Goal: Task Accomplishment & Management: Complete application form

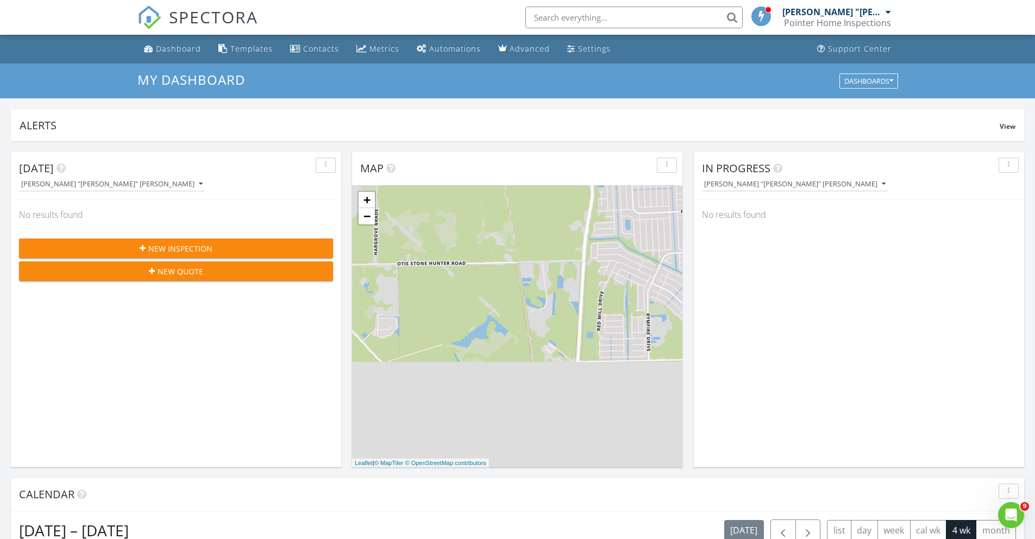
click at [163, 250] on span "New Inspection" at bounding box center [180, 248] width 64 height 11
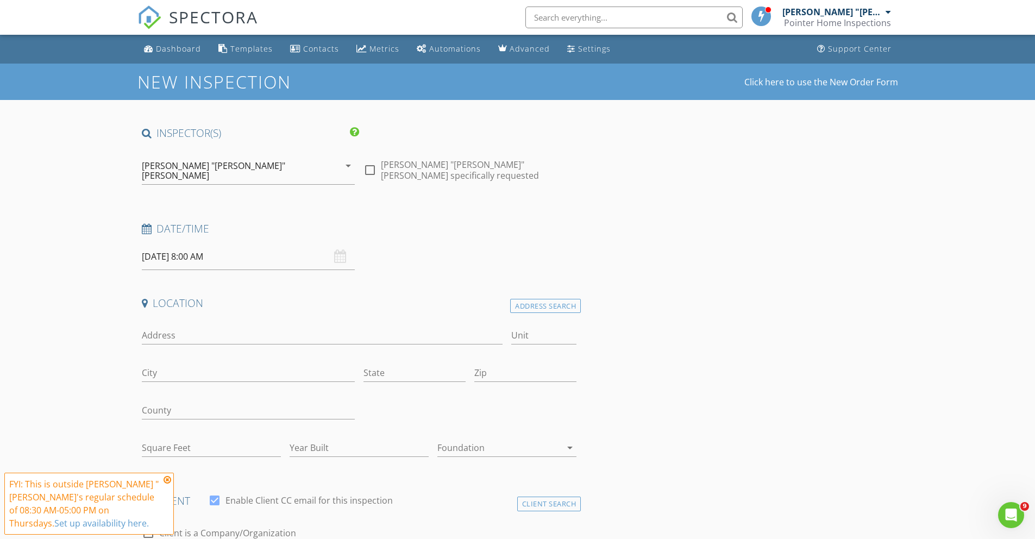
click at [182, 245] on input "08/28/2025 8:00 AM" at bounding box center [248, 256] width 213 height 27
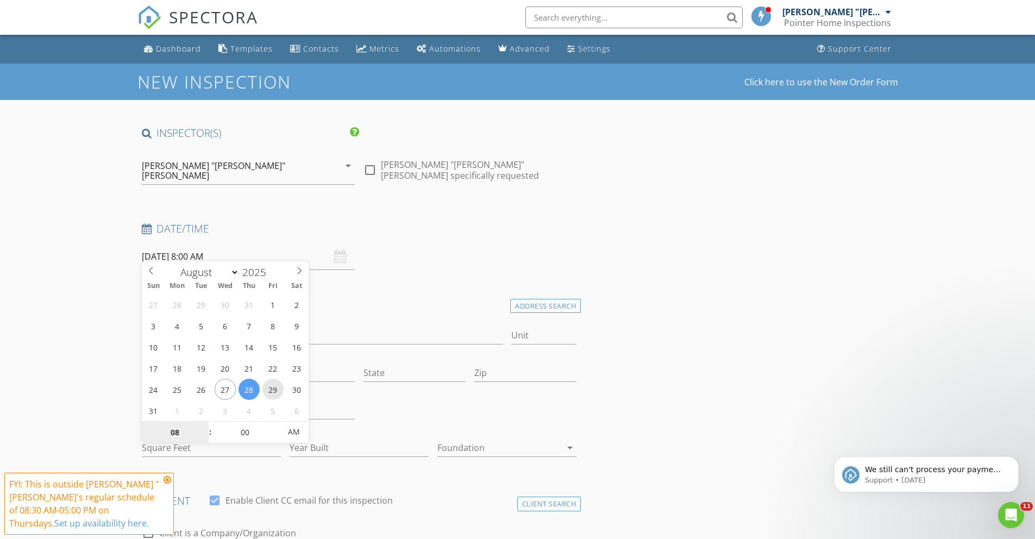
type input "08/29/2025 8:00 AM"
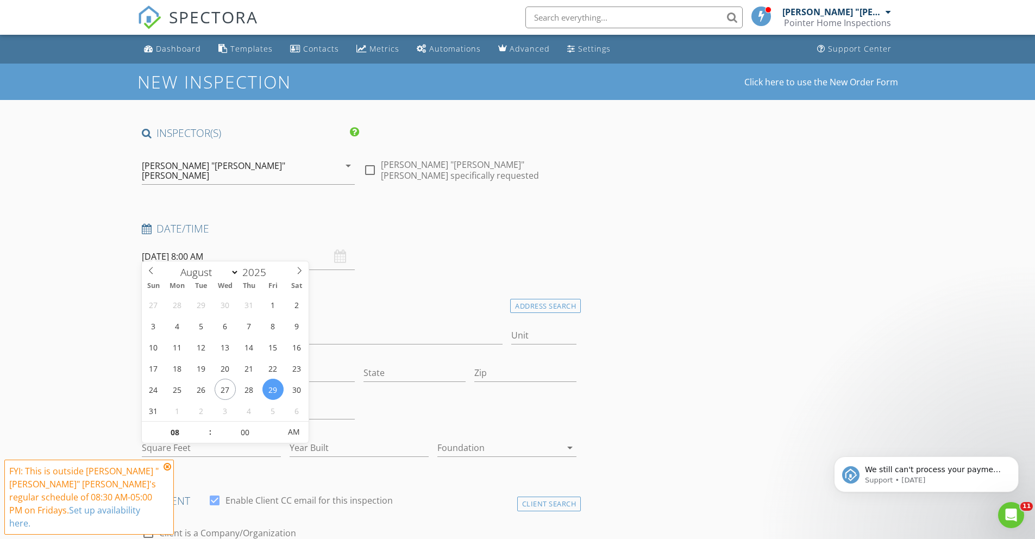
click at [210, 424] on span ":" at bounding box center [210, 432] width 3 height 22
click at [210, 429] on span ":" at bounding box center [210, 432] width 3 height 22
type input "09"
type input "08/29/2025 9:00 AM"
click at [205, 426] on span at bounding box center [205, 427] width 8 height 11
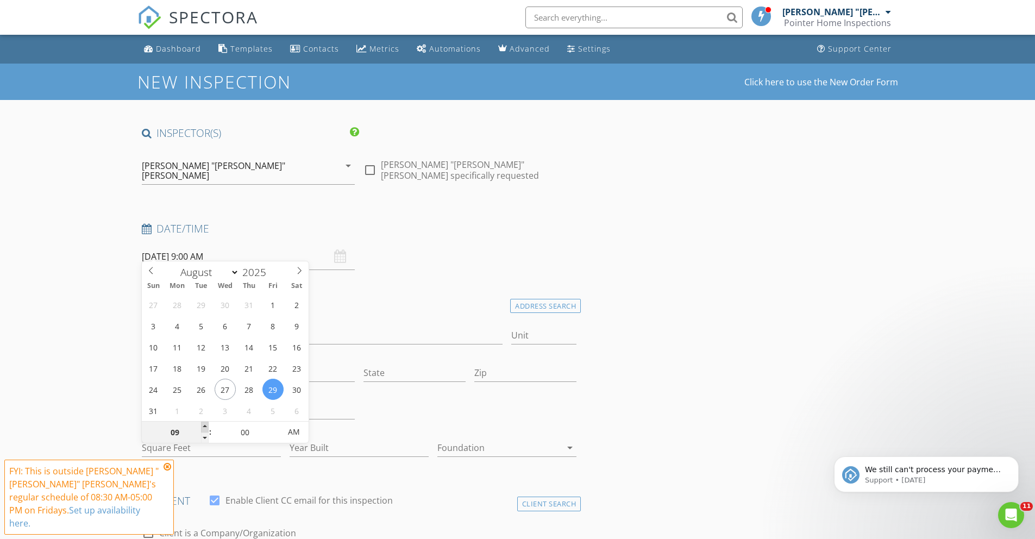
type input "10"
type input "08/29/2025 10:00 AM"
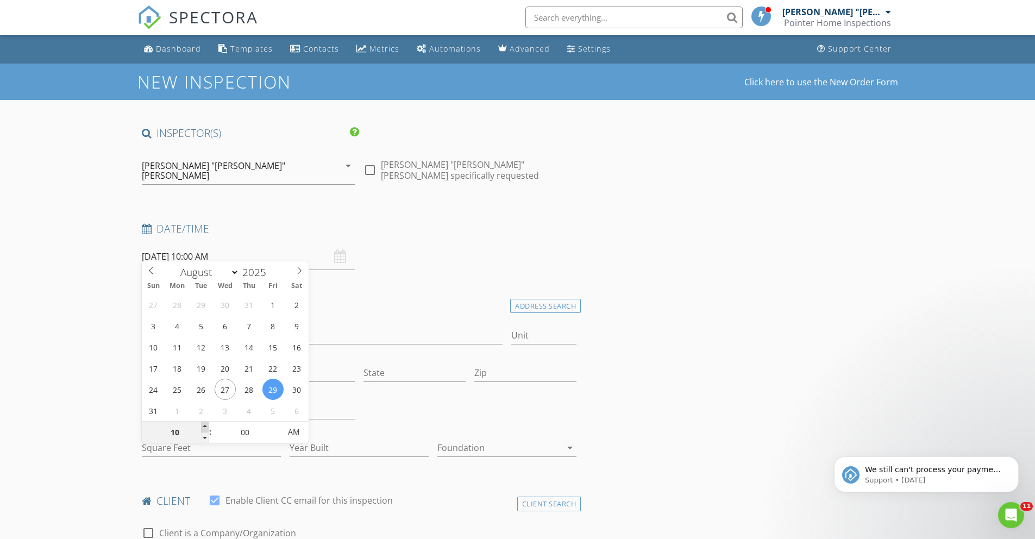
click at [205, 426] on span at bounding box center [205, 427] width 8 height 11
type input "11"
type input "08/29/2025 11:00 AM"
click at [205, 426] on span at bounding box center [205, 427] width 8 height 11
type input "12"
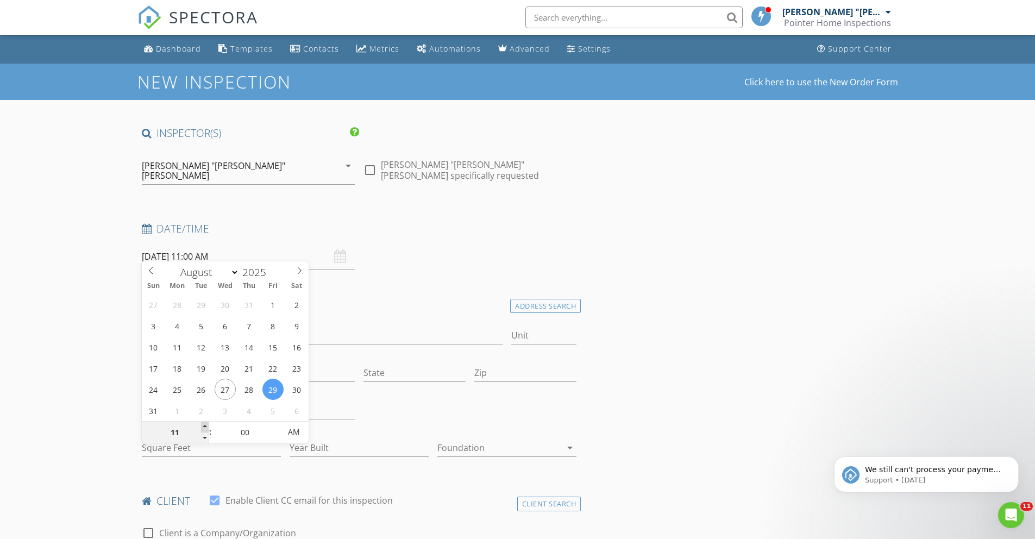
type input "08/29/2025 12:00 PM"
click at [205, 426] on span at bounding box center [205, 427] width 8 height 11
type input "01"
type input "08/29/2025 1:00 PM"
click at [205, 426] on span at bounding box center [205, 427] width 8 height 11
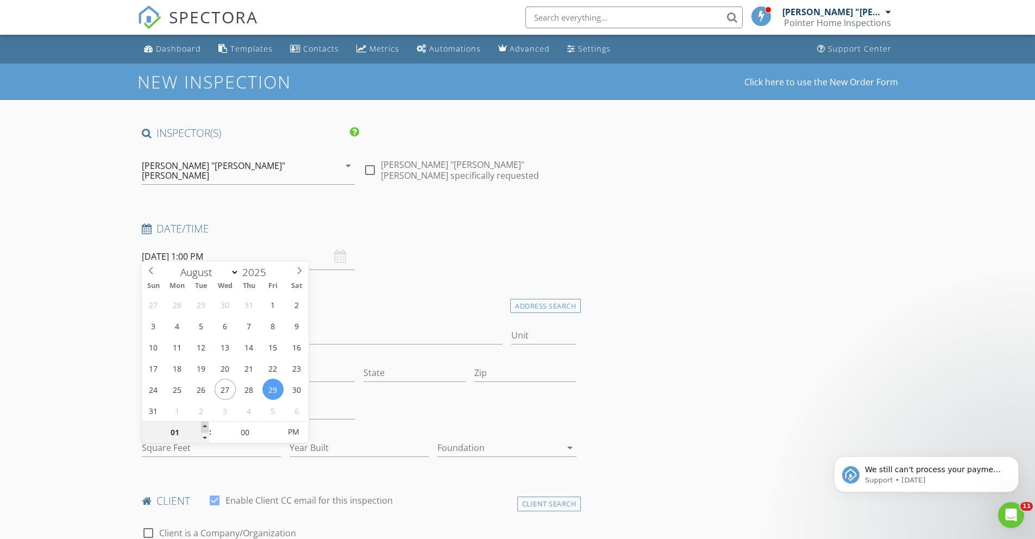
type input "02"
type input "08/29/2025 2:00 PM"
click at [205, 426] on span at bounding box center [205, 427] width 8 height 11
type input "03"
type input "[DATE] 3:00 PM"
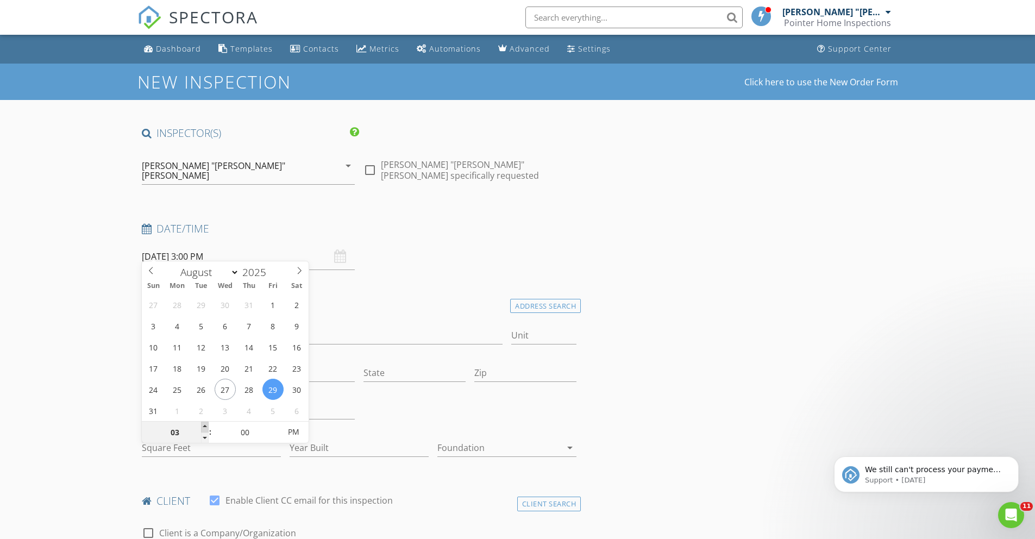
click at [205, 426] on span at bounding box center [205, 427] width 8 height 11
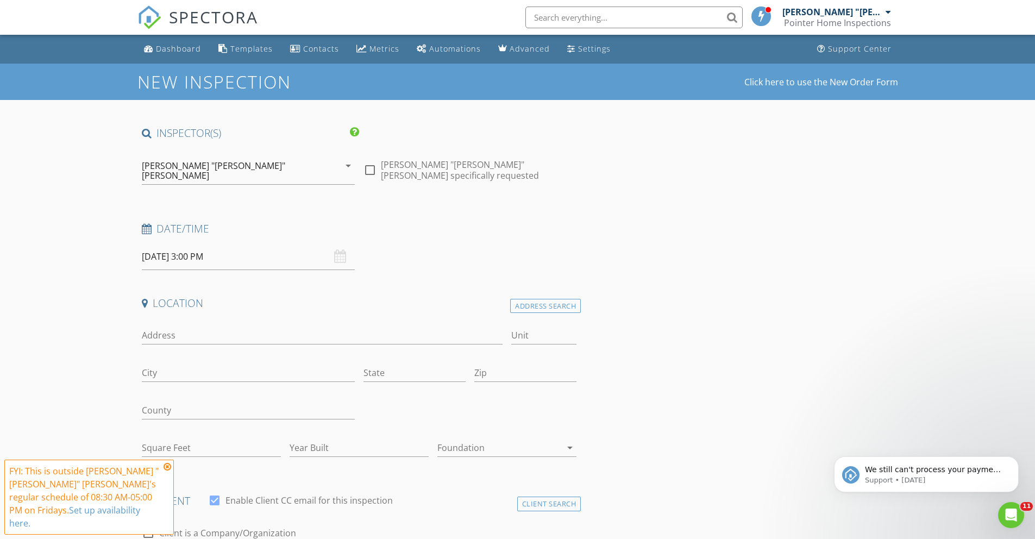
click at [128, 513] on link "Set up availability here." at bounding box center [74, 516] width 131 height 25
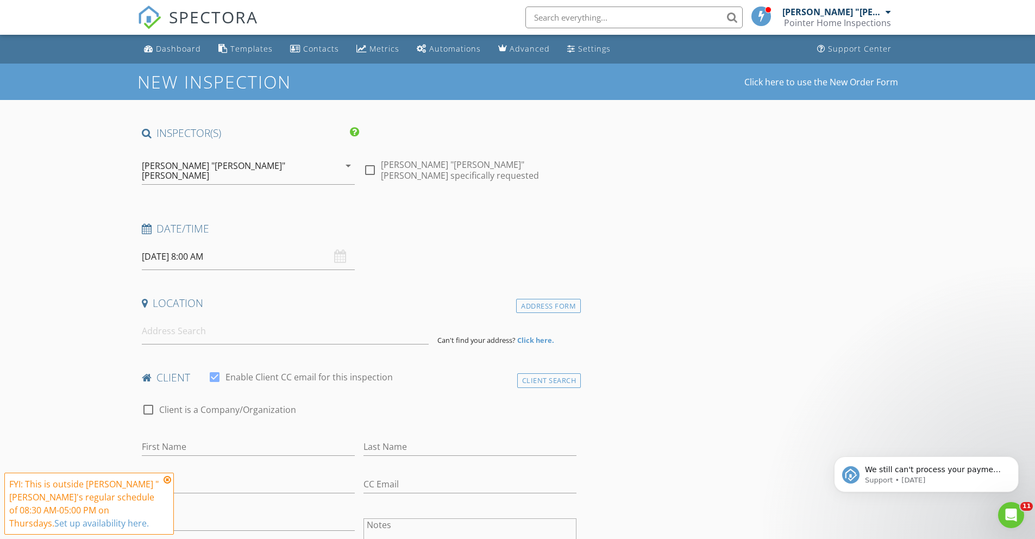
click at [167, 480] on icon at bounding box center [168, 480] width 8 height 9
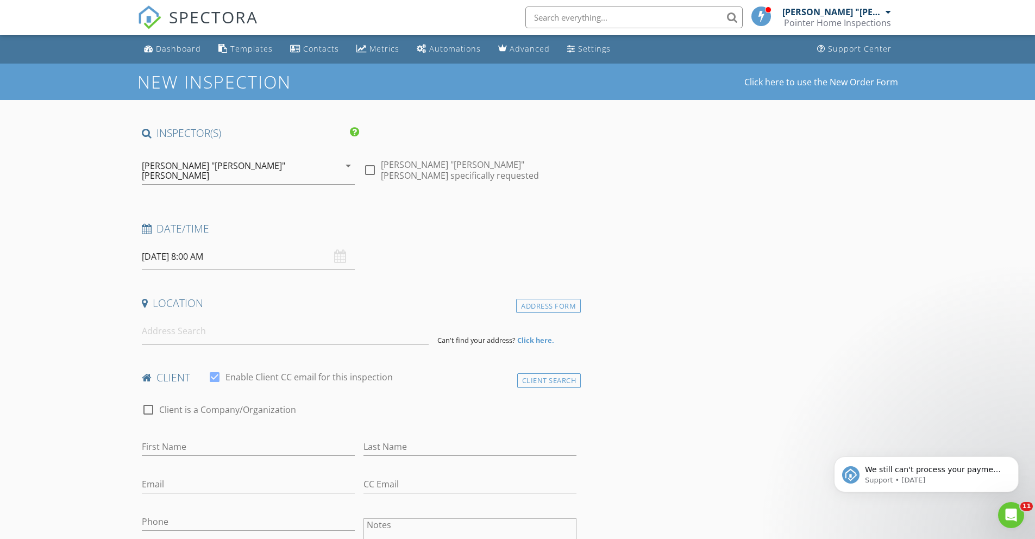
click at [205, 246] on input "08/28/2025 8:00 AM" at bounding box center [248, 256] width 213 height 27
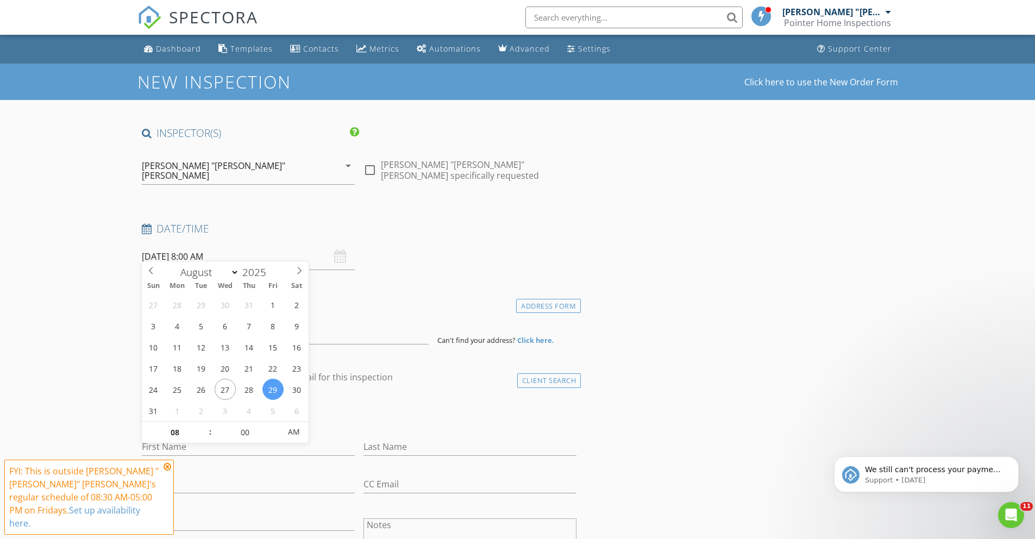
click at [209, 424] on span ":" at bounding box center [210, 432] width 3 height 22
type input "08/29/2025 9:00 AM"
type input "09"
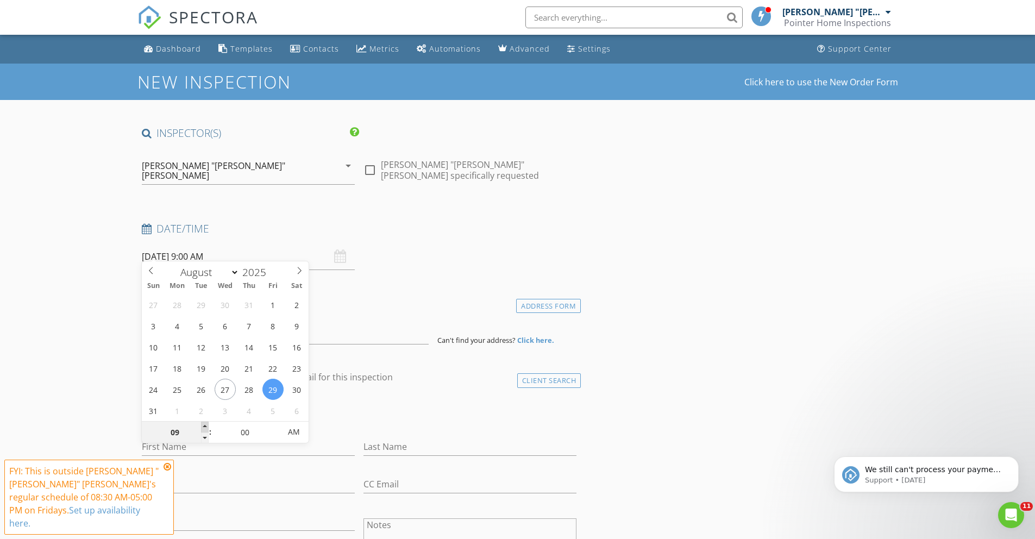
click at [208, 426] on span at bounding box center [205, 427] width 8 height 11
type input "08/29/2025 10:00 AM"
type input "10"
click at [208, 426] on span at bounding box center [205, 427] width 8 height 11
type input "08/29/2025 11:00 AM"
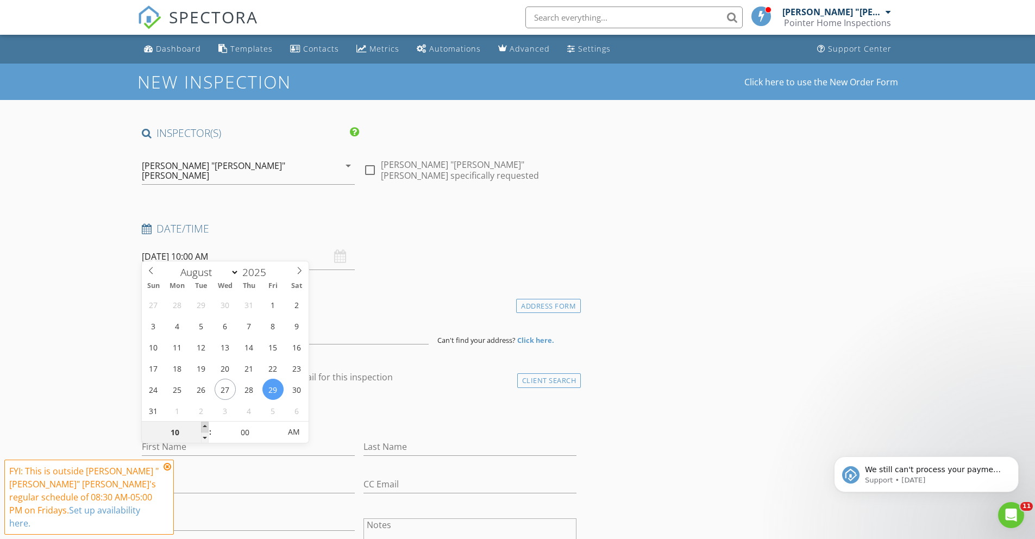
type input "11"
click at [208, 426] on span at bounding box center [205, 427] width 8 height 11
type input "08/29/2025 12:00 PM"
type input "12"
click at [208, 426] on span at bounding box center [205, 427] width 8 height 11
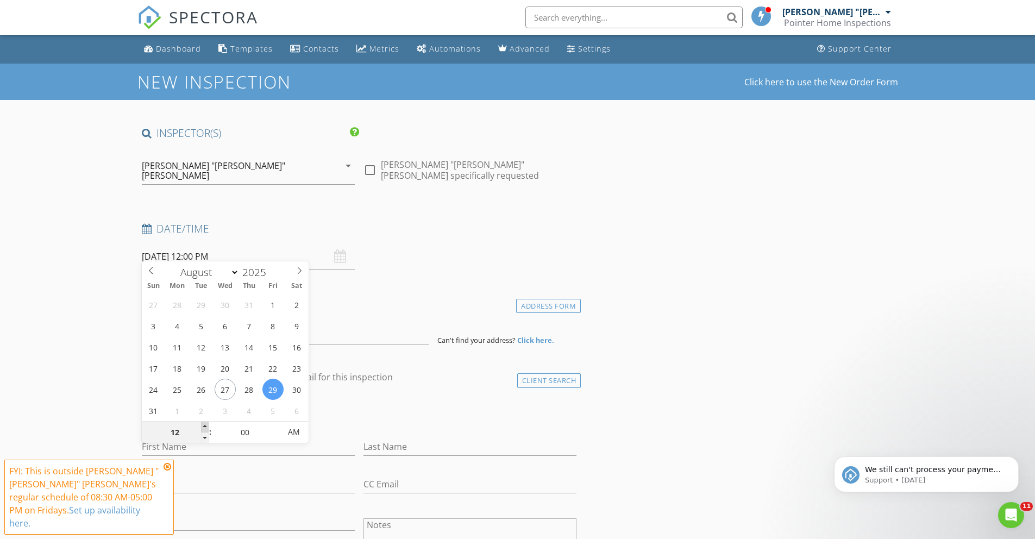
type input "08/29/2025 1:00 PM"
type input "01"
click at [208, 426] on span at bounding box center [205, 427] width 8 height 11
type input "08/29/2025 2:00 PM"
type input "02"
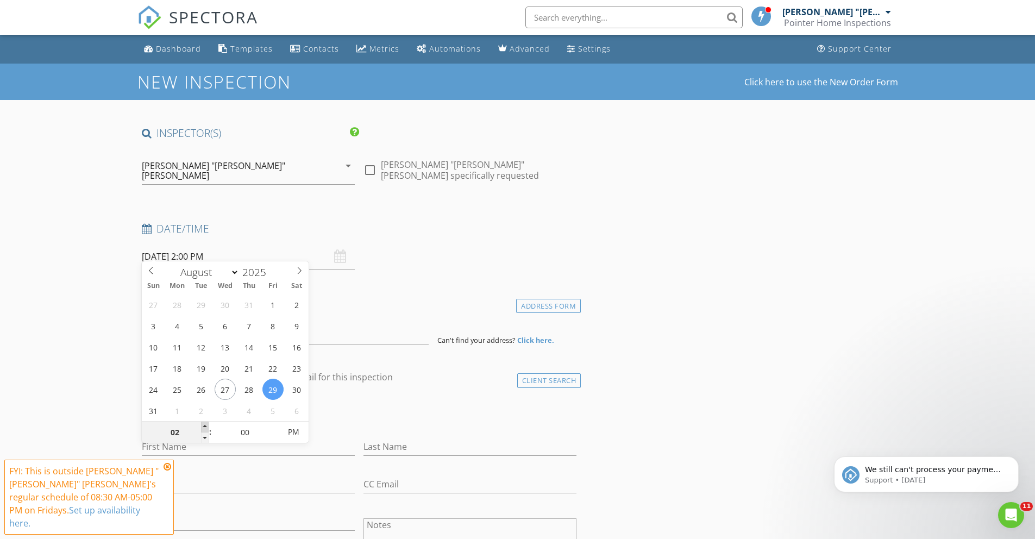
click at [208, 426] on span at bounding box center [205, 427] width 8 height 11
type input "[DATE] 3:00 PM"
type input "03"
click at [208, 426] on span at bounding box center [205, 427] width 8 height 11
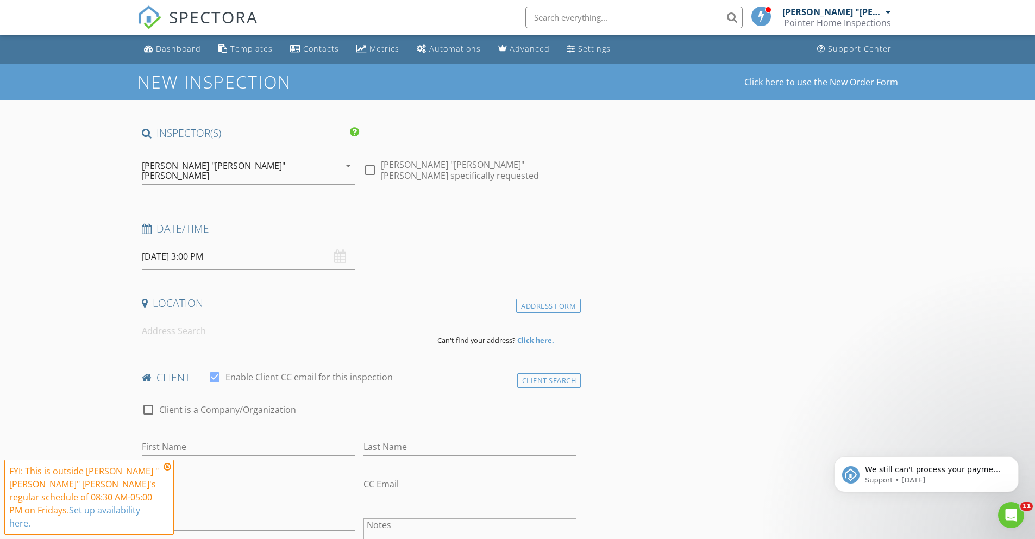
click at [167, 471] on icon at bounding box center [168, 467] width 8 height 9
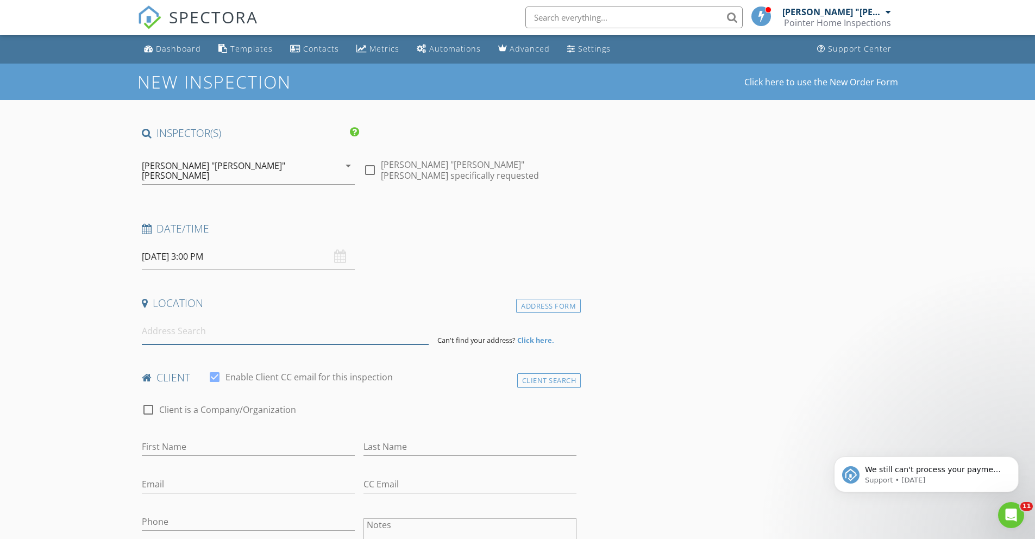
click at [204, 327] on input at bounding box center [285, 331] width 287 height 27
type input "112 Ulaturn Trail, Palm Coast, FL, USA"
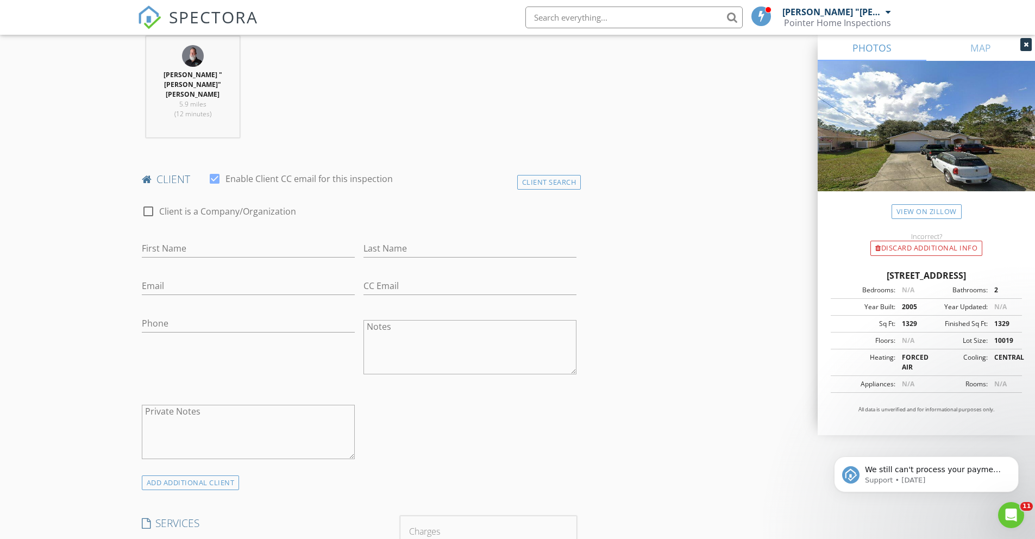
scroll to position [447, 0]
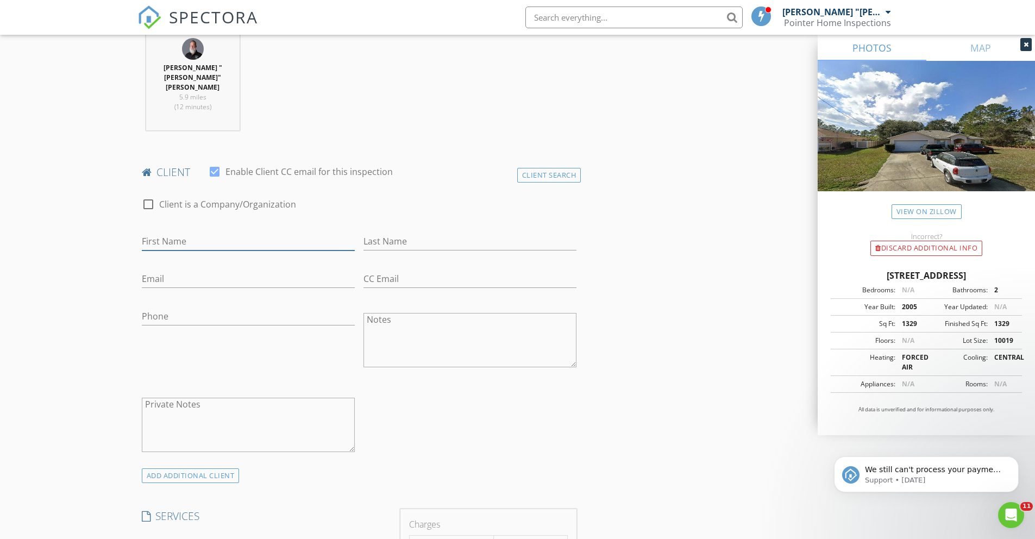
click at [164, 233] on input "First Name" at bounding box center [248, 242] width 213 height 18
type input "[PERSON_NAME]"
click at [391, 233] on input "Last Name" at bounding box center [470, 242] width 213 height 18
type input "[PERSON_NAME]"
click at [232, 270] on input "Email" at bounding box center [248, 279] width 213 height 18
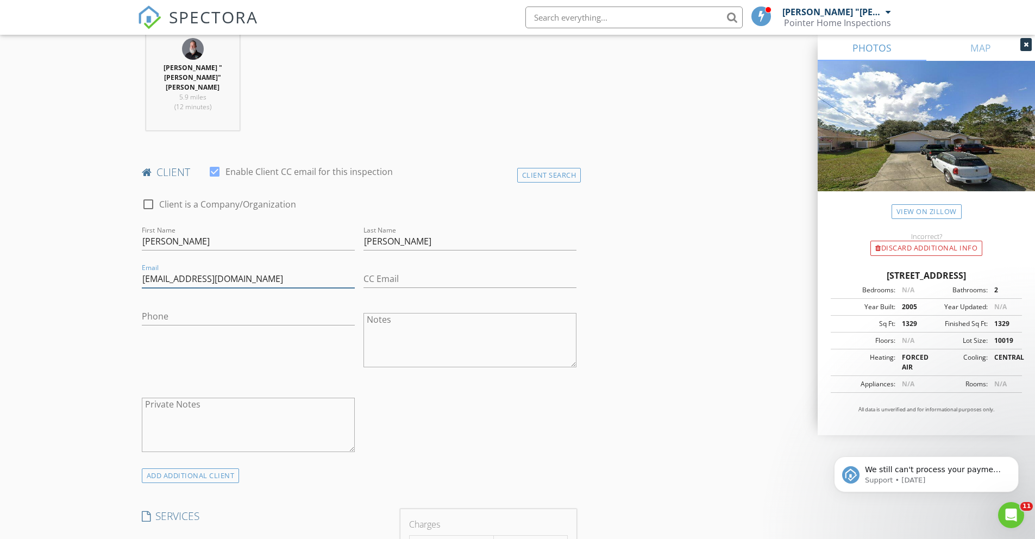
type input "[EMAIL_ADDRESS][DOMAIN_NAME]"
click at [185, 308] on input "Phone" at bounding box center [248, 317] width 213 height 18
type input "1"
type input "[PHONE_NUMBER]"
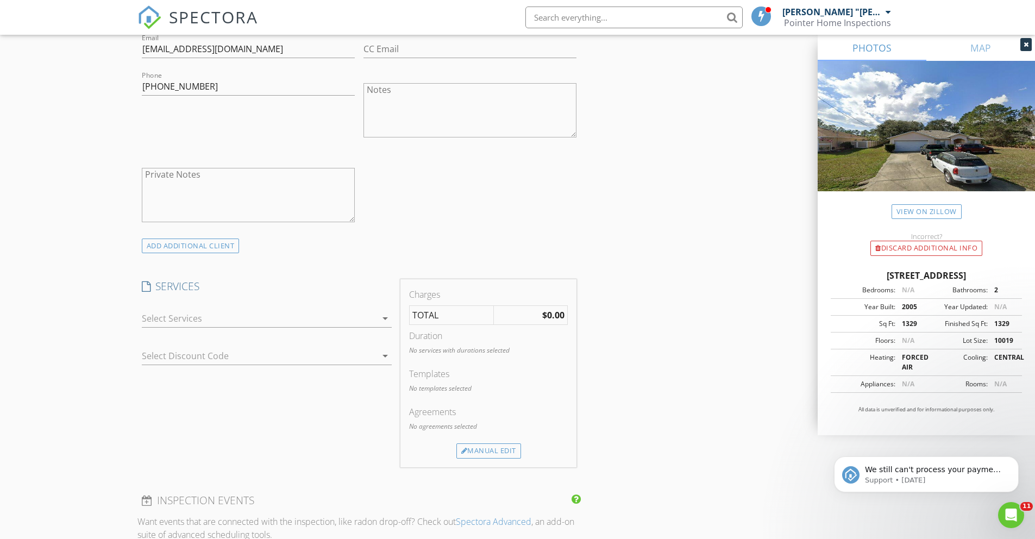
scroll to position [678, 0]
click at [384, 311] on icon "arrow_drop_down" at bounding box center [385, 317] width 13 height 13
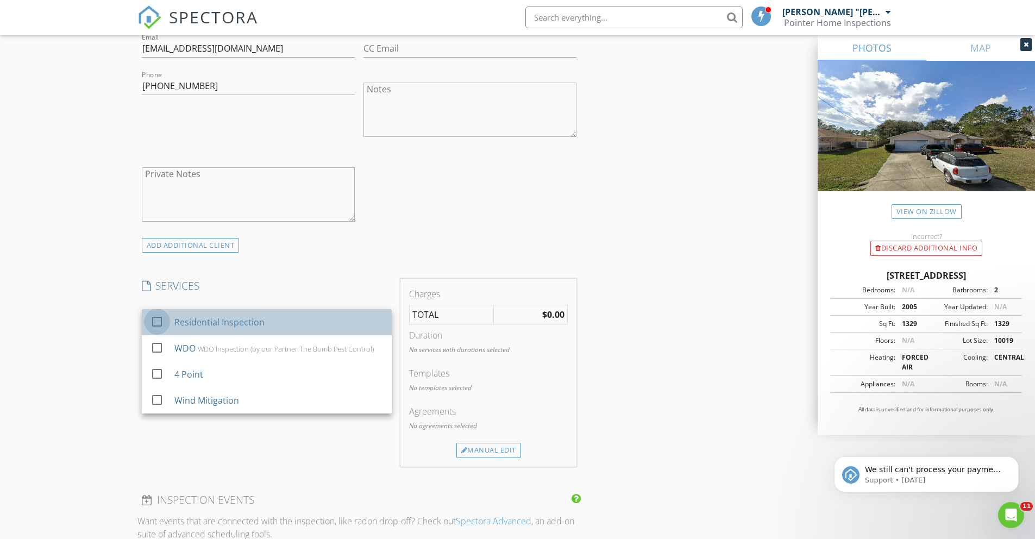
click at [157, 313] on div at bounding box center [157, 322] width 18 height 18
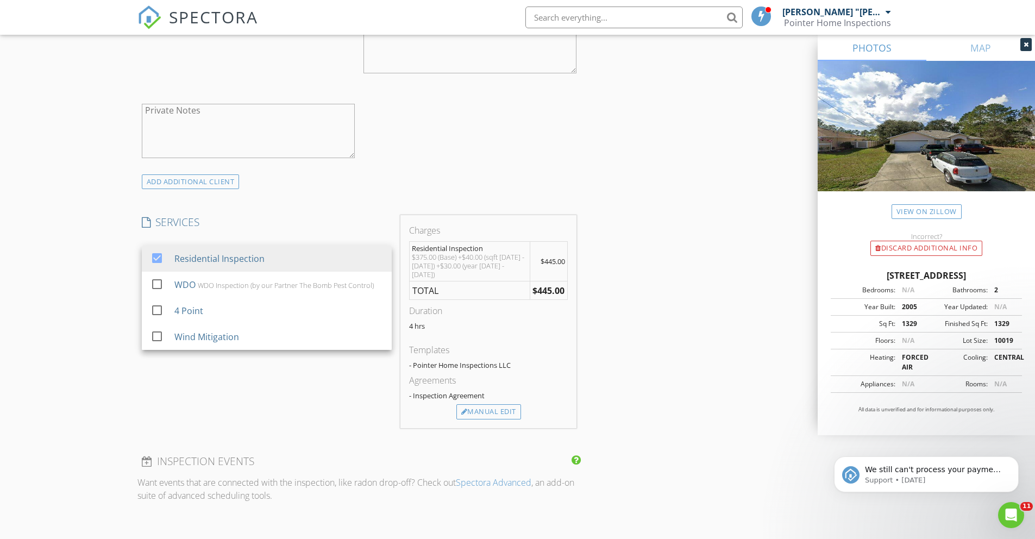
scroll to position [761, 0]
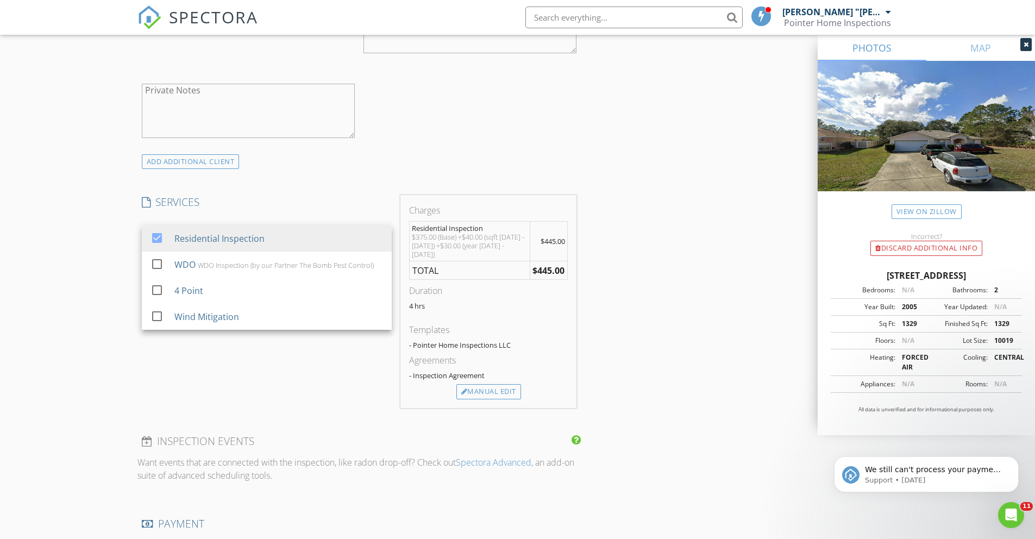
click at [461, 233] on div "$375.00 (Base) +$40.00 (sqft 1251 - 1500) +$30.00 (year 1980 - 2008)" at bounding box center [470, 246] width 116 height 26
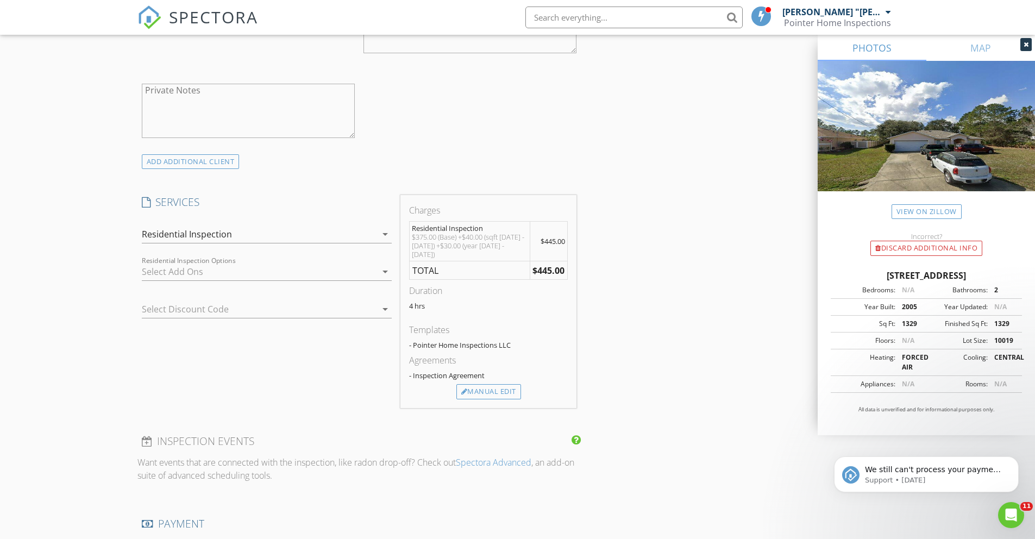
drag, startPoint x: 409, startPoint y: 204, endPoint x: 522, endPoint y: 213, distance: 112.8
click at [522, 222] on td "Residential Inspection $375.00 (Base) +$40.00 (sqft 1251 - 1500) +$30.00 (year …" at bounding box center [469, 242] width 121 height 40
click at [384, 265] on icon "arrow_drop_down" at bounding box center [385, 271] width 13 height 13
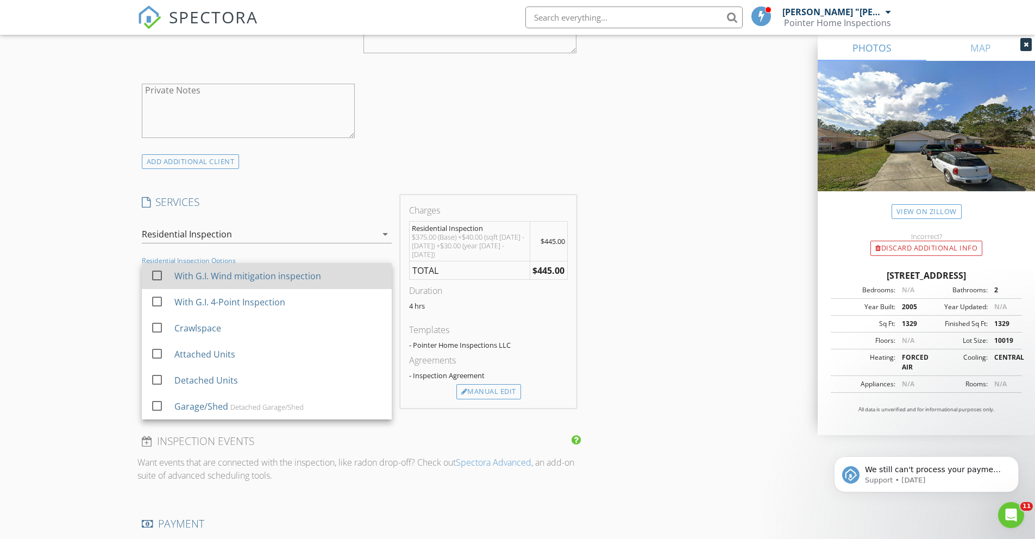
click at [161, 266] on div at bounding box center [157, 275] width 18 height 18
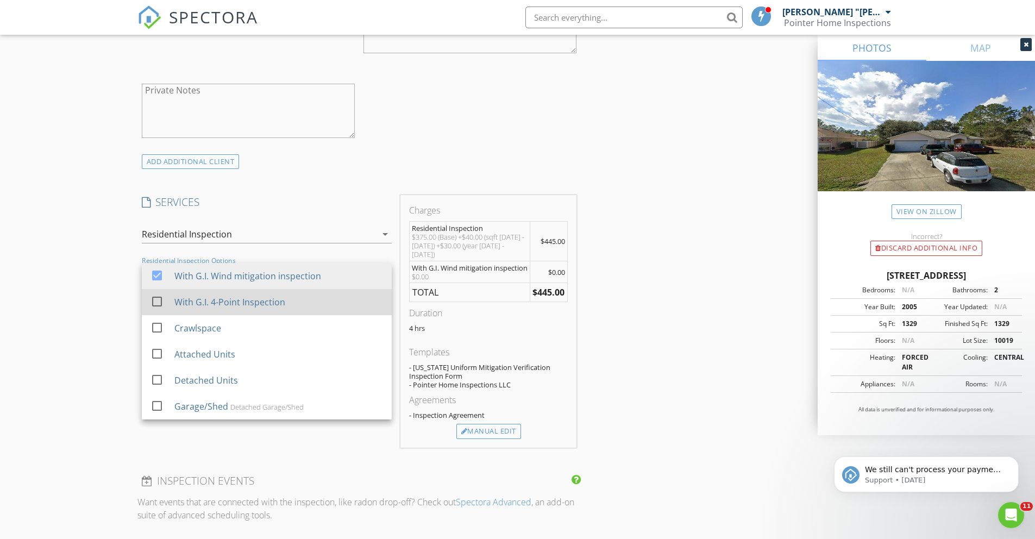
click at [158, 292] on div at bounding box center [157, 301] width 18 height 18
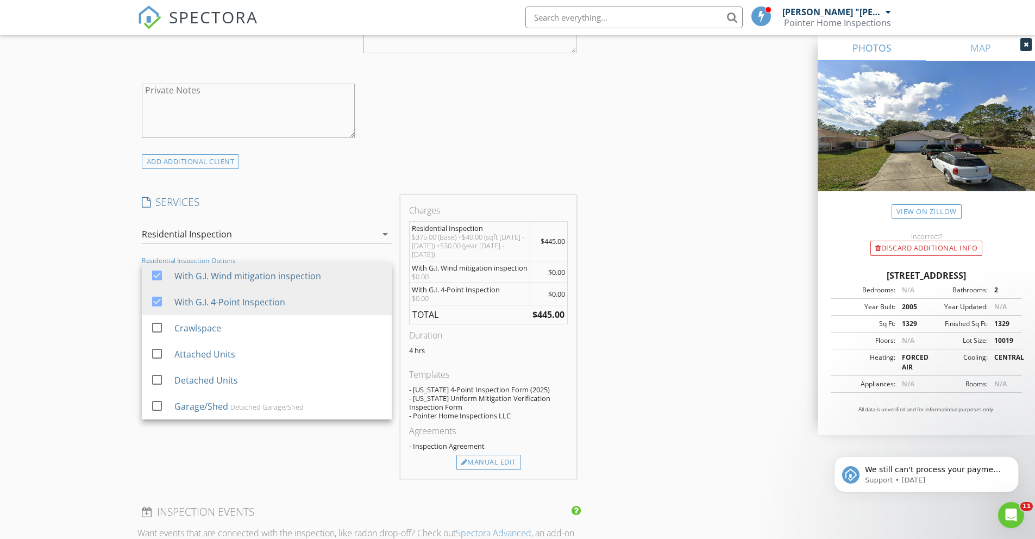
drag, startPoint x: 413, startPoint y: 204, endPoint x: 522, endPoint y: 217, distance: 110.6
click at [522, 233] on div "$375.00 (Base) +$40.00 (sqft 1251 - 1500) +$30.00 (year 1980 - 2008)" at bounding box center [470, 246] width 116 height 26
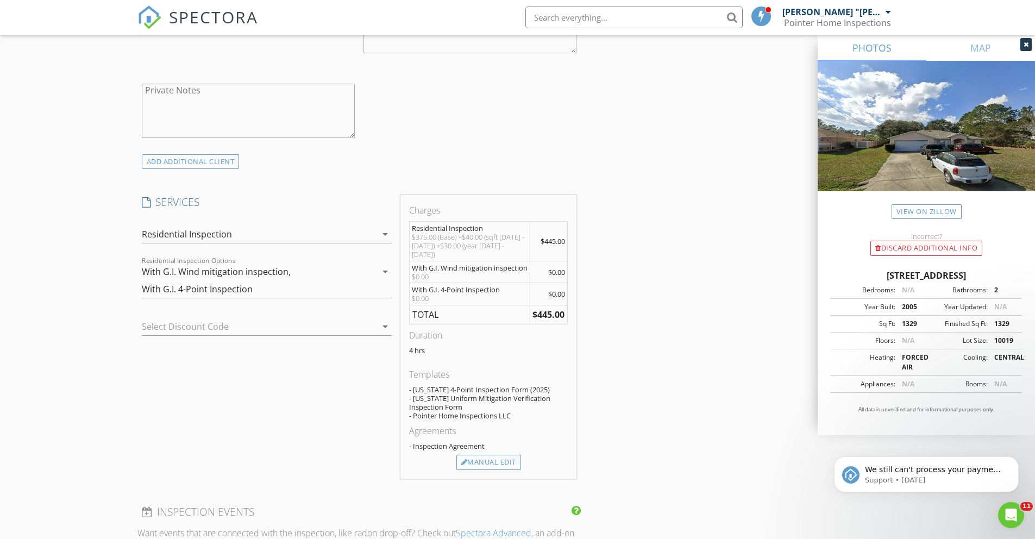
click at [385, 320] on icon "arrow_drop_down" at bounding box center [385, 326] width 13 height 13
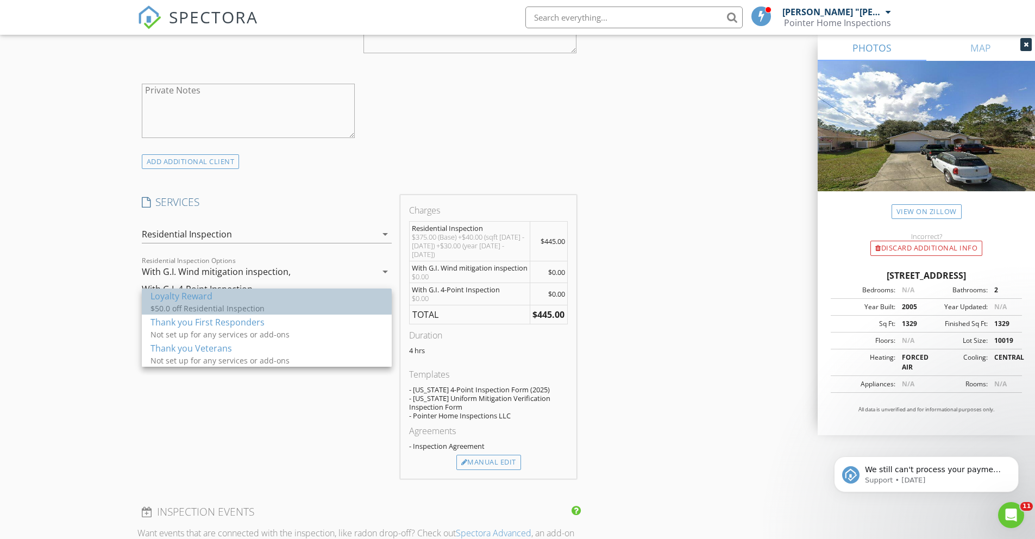
click at [208, 296] on div "Loyalty Reward" at bounding box center [267, 296] width 233 height 13
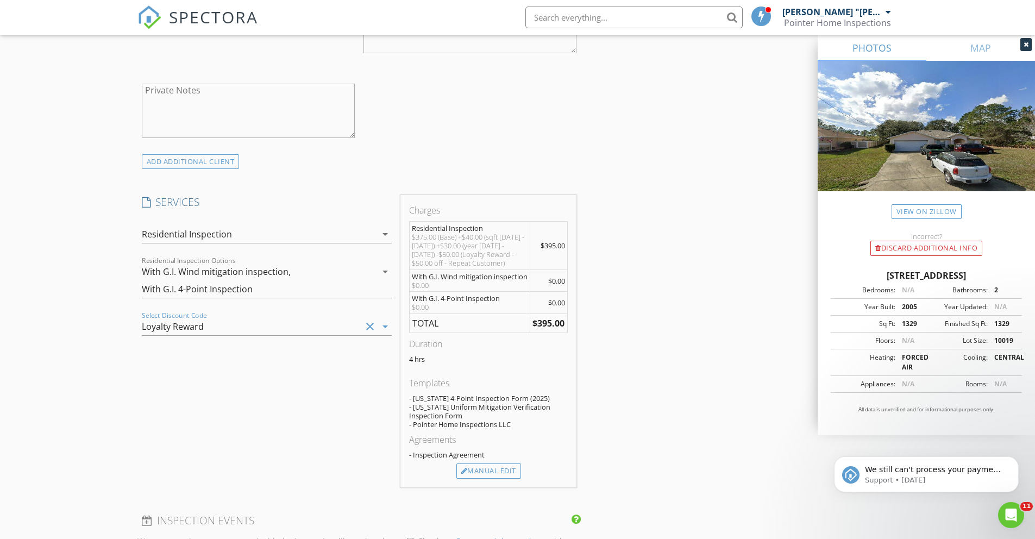
click at [373, 320] on icon "clear" at bounding box center [370, 326] width 13 height 13
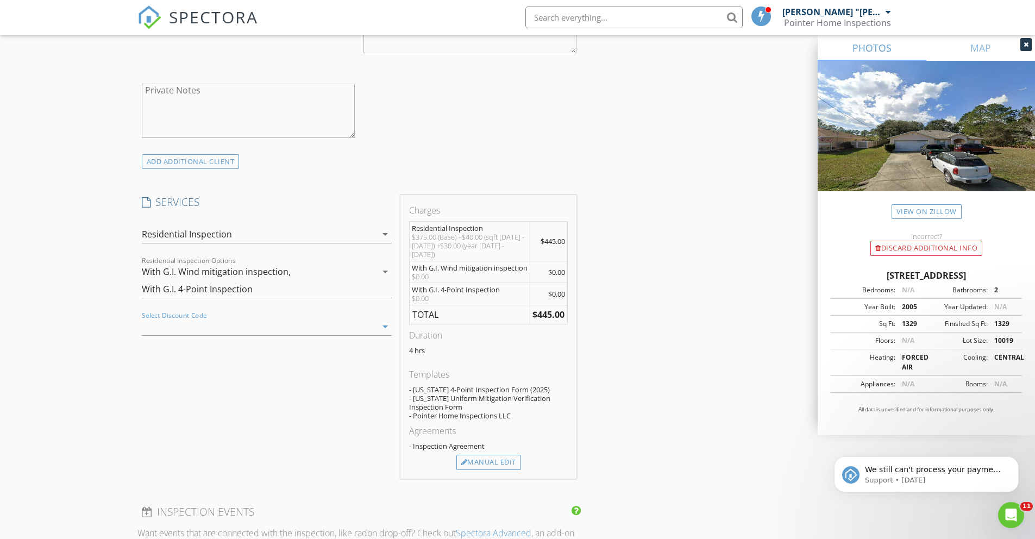
click at [386, 320] on icon "arrow_drop_down" at bounding box center [385, 326] width 13 height 13
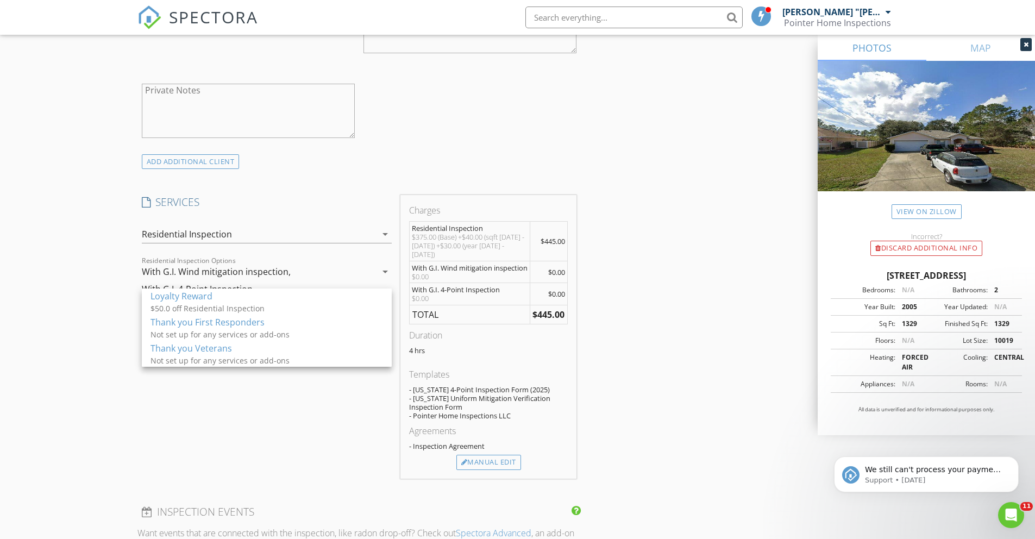
click at [413, 149] on div "INSPECTOR(S) check_box Juan "John" Brea PRIMARY Juan "John" Brea arrow_drop_dow…" at bounding box center [360, 286] width 444 height 1843
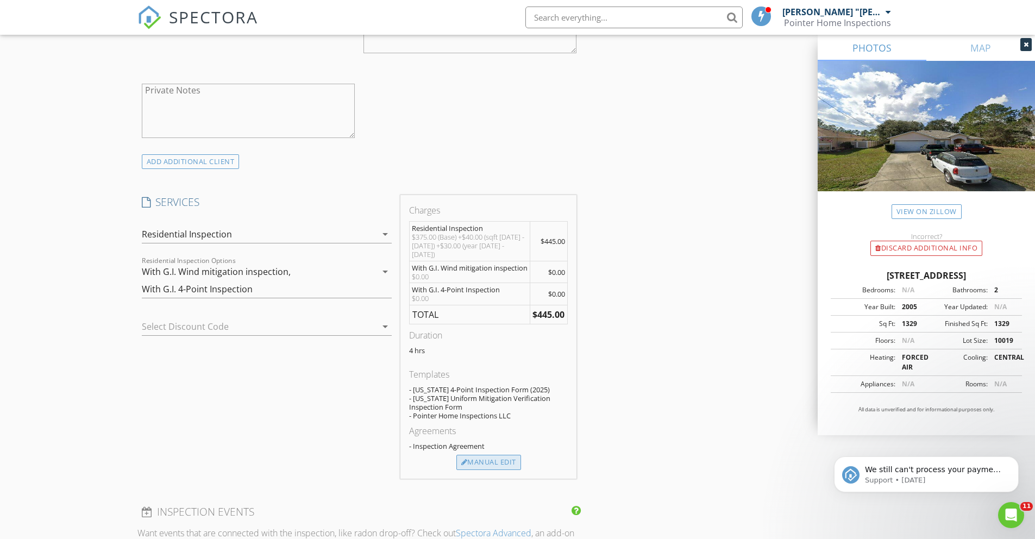
click at [498, 455] on div "Manual Edit" at bounding box center [489, 462] width 65 height 15
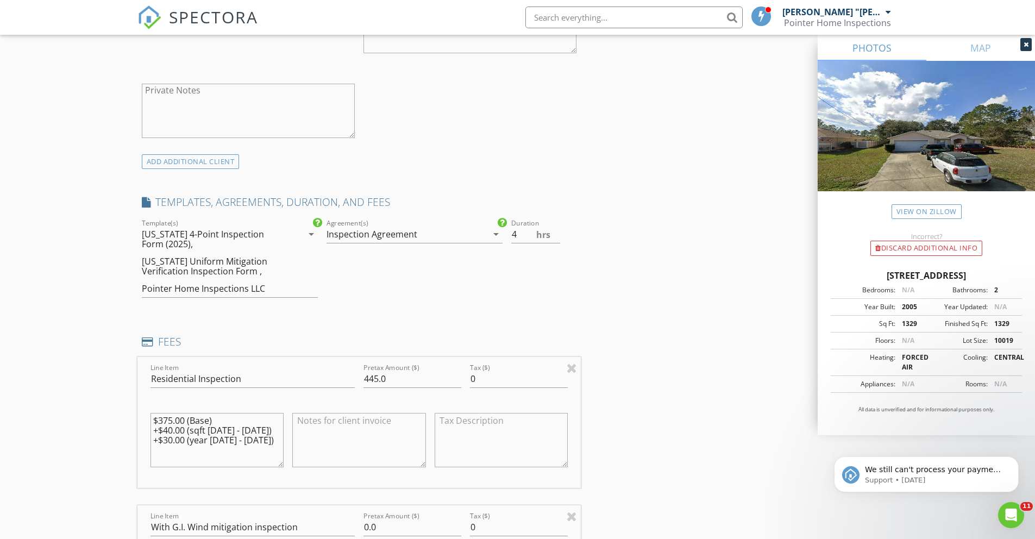
click at [97, 122] on div "New Inspection Click here to use the New Order Form INSPECTOR(S) check_box Juan…" at bounding box center [517, 487] width 1035 height 2370
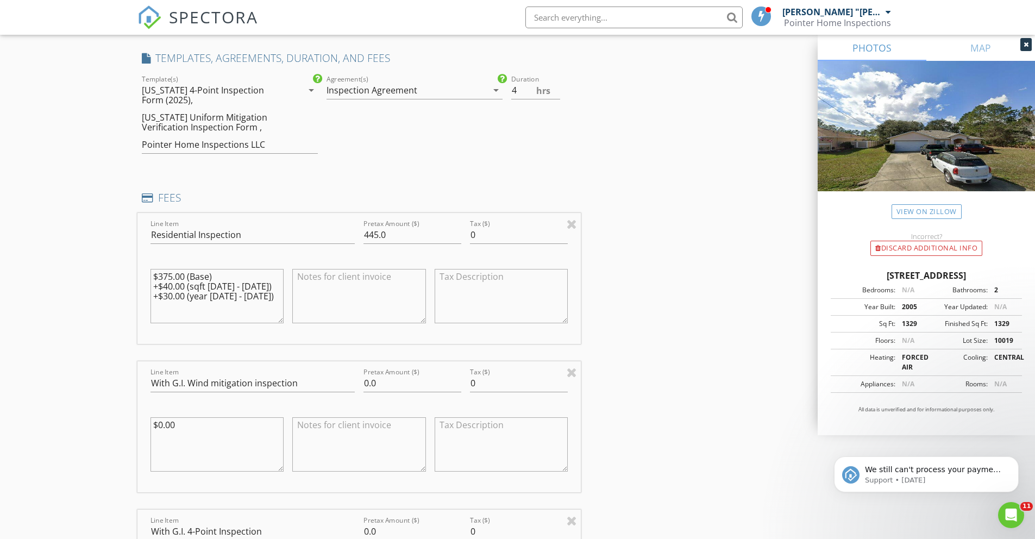
scroll to position [910, 0]
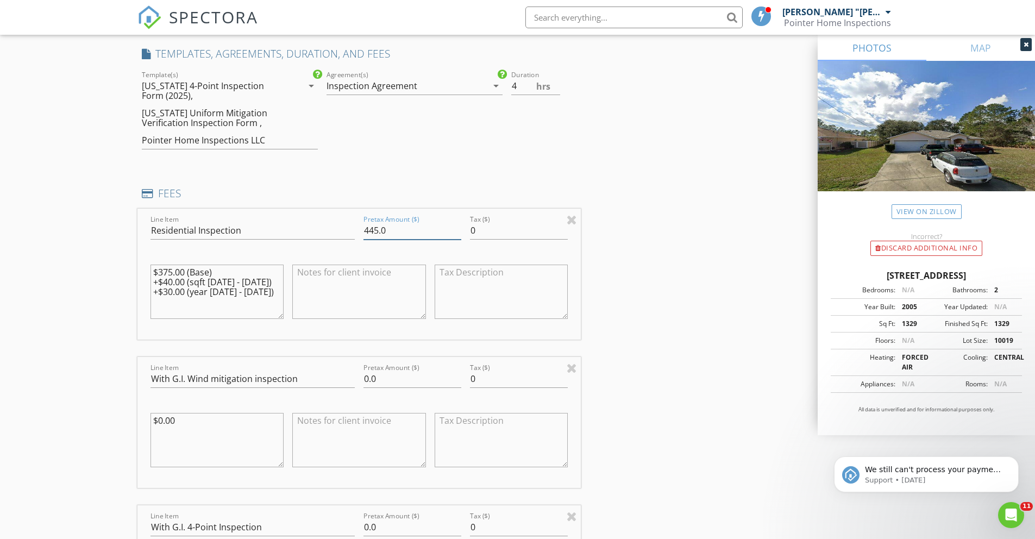
click at [372, 222] on input "445.0" at bounding box center [413, 231] width 98 height 18
type input "425.0"
click at [587, 236] on div "INSPECTOR(S) check_box Juan "John" Brea PRIMARY Juan "John" Brea arrow_drop_dow…" at bounding box center [518, 356] width 761 height 2281
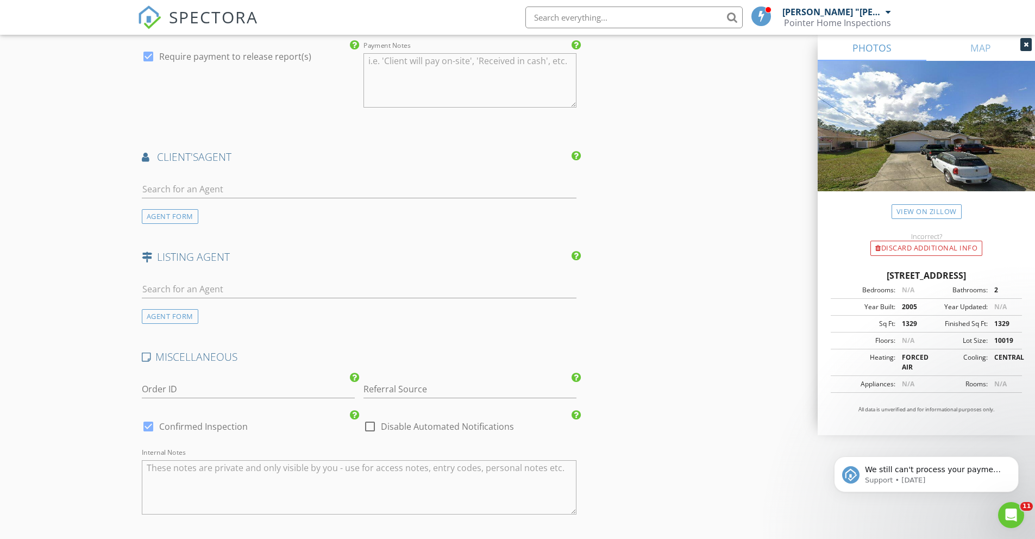
scroll to position [1710, 0]
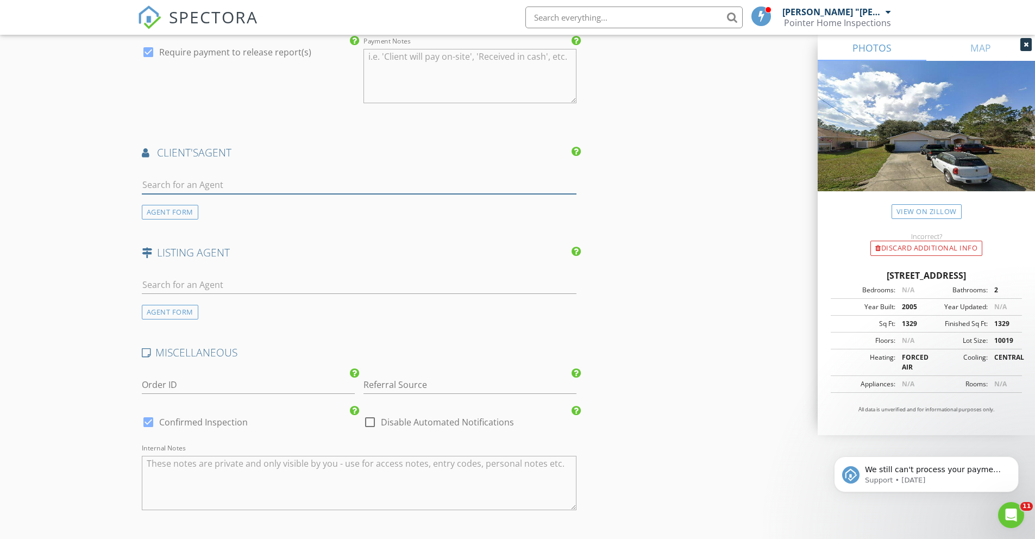
click at [238, 176] on input "text" at bounding box center [359, 185] width 435 height 18
type input "luc"
click at [207, 198] on div "[DATE][PERSON_NAME]" at bounding box center [220, 204] width 95 height 13
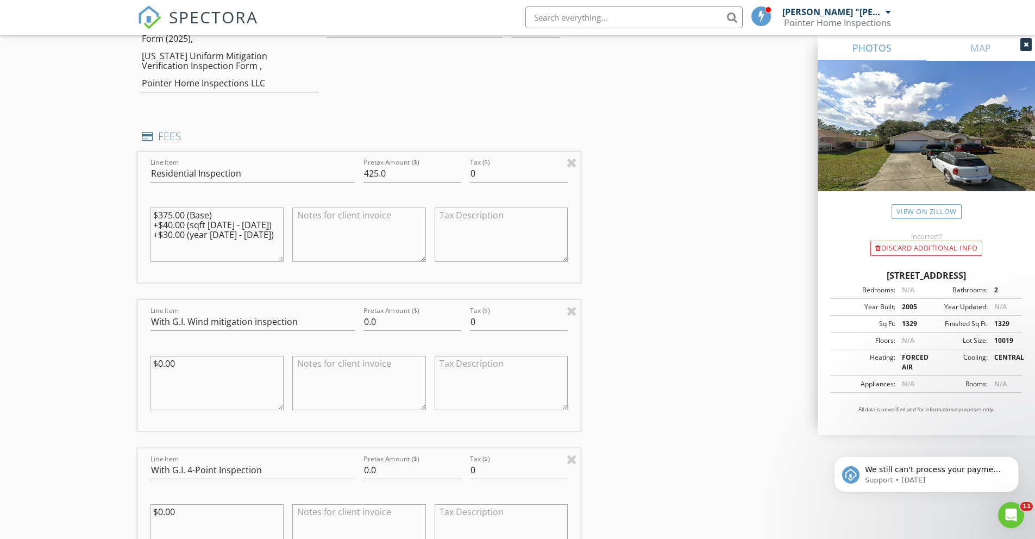
scroll to position [971, 0]
click at [173, 203] on textarea "$375.00 (Base) +$40.00 (sqft 1251 - 1500) +$30.00 (year 1980 - 2008)" at bounding box center [218, 230] width 134 height 54
click at [166, 203] on textarea "$375.00 (Base) +$40.00 (sqft 1251 - 1500) +$30.00 (year 1980 - 2008)" at bounding box center [218, 230] width 134 height 54
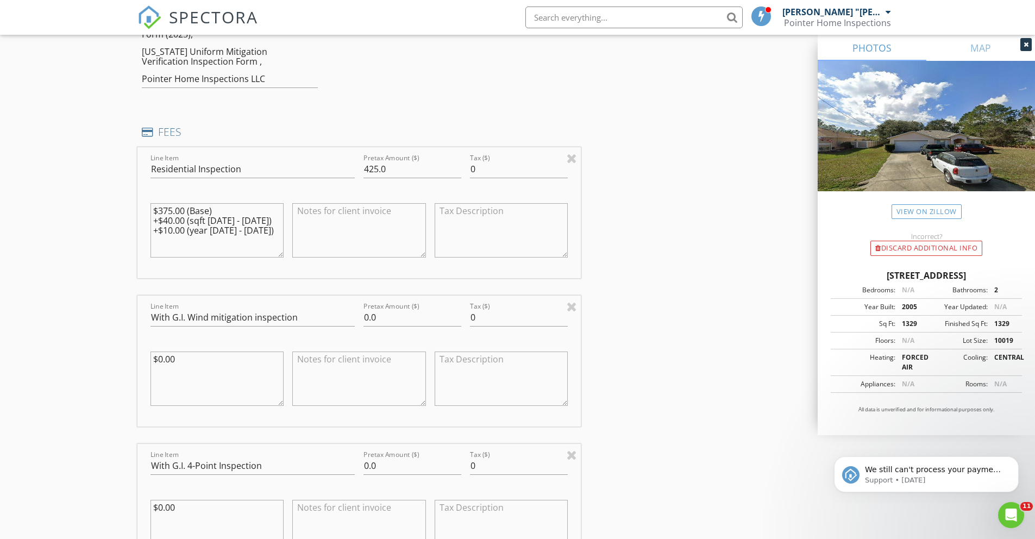
type textarea "$375.00 (Base) +$40.00 (sqft [DATE] - [DATE]) +$10.00 (year [DATE] - [DATE])"
click at [601, 242] on div "INSPECTOR(S) check_box Juan "John" Brea PRIMARY Juan "John" Brea arrow_drop_dow…" at bounding box center [518, 419] width 761 height 2528
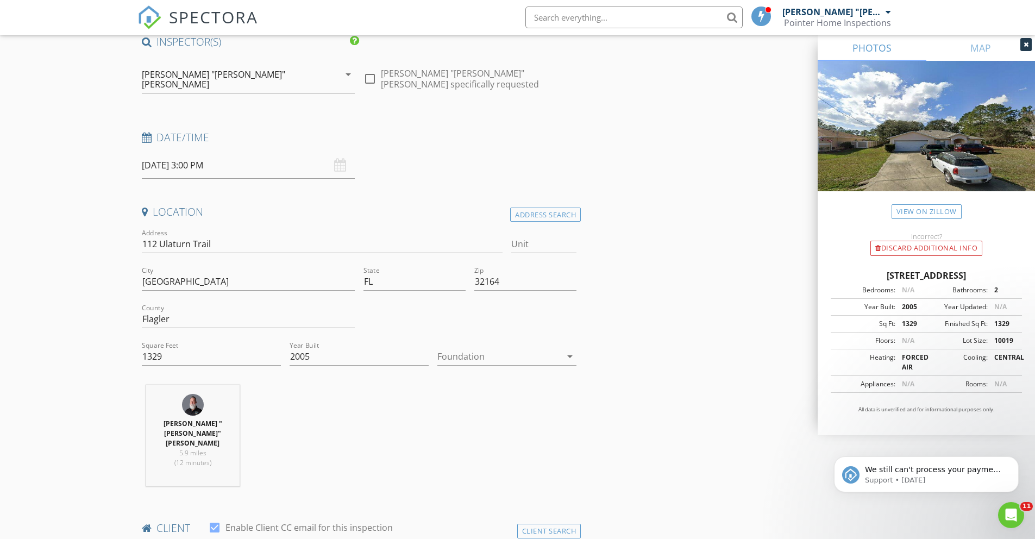
scroll to position [0, 0]
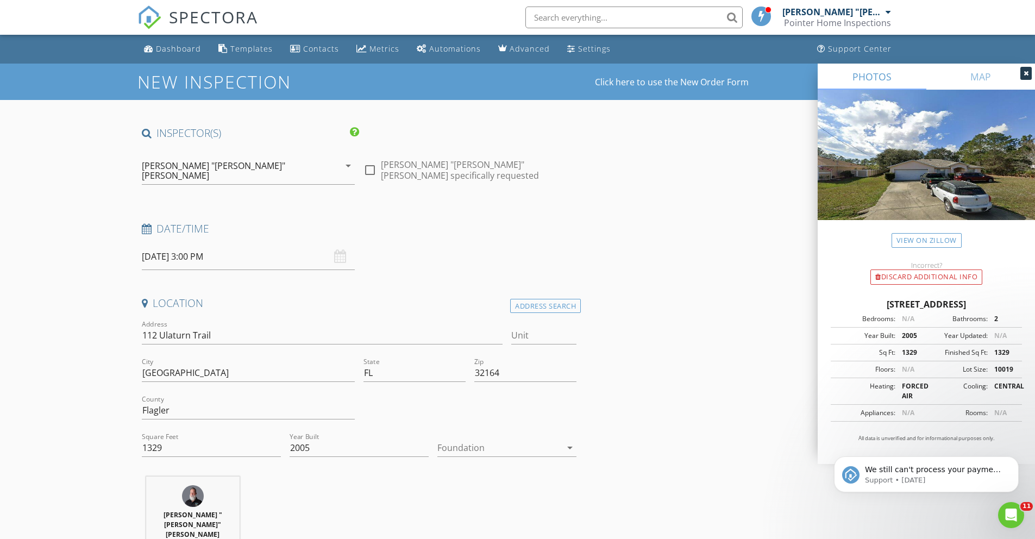
click at [370, 164] on div at bounding box center [370, 170] width 18 height 18
checkbox input "true"
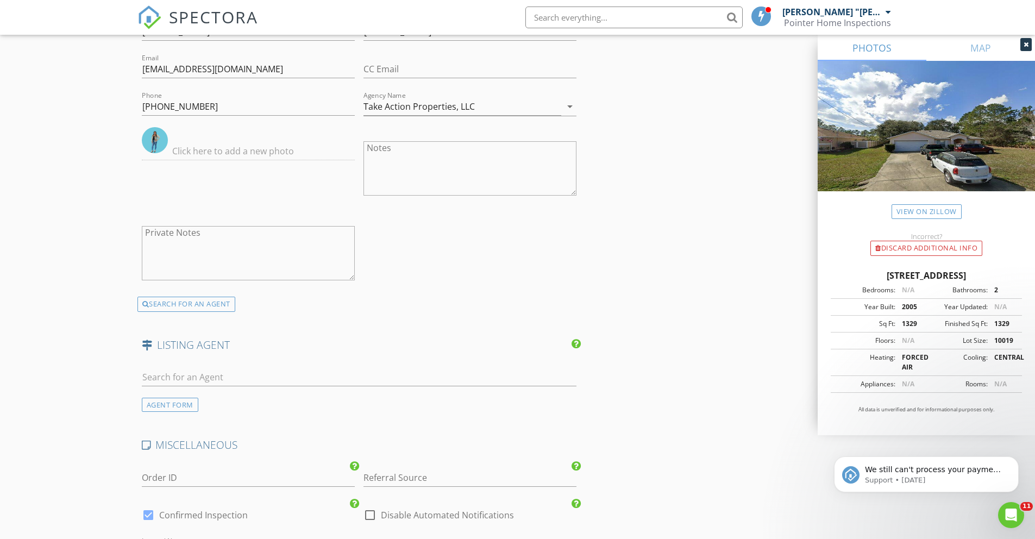
scroll to position [2113, 0]
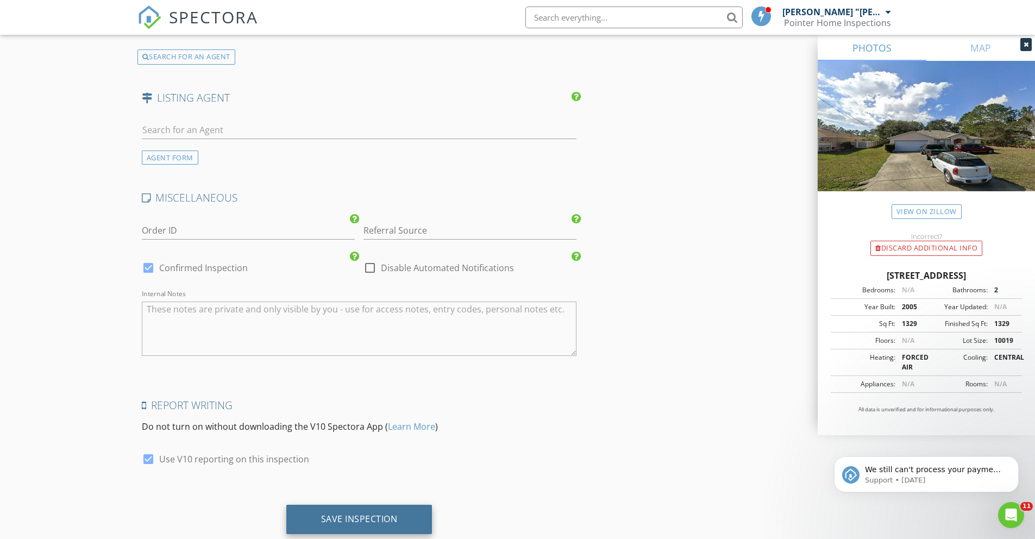
click at [366, 505] on div "Save Inspection" at bounding box center [359, 519] width 146 height 29
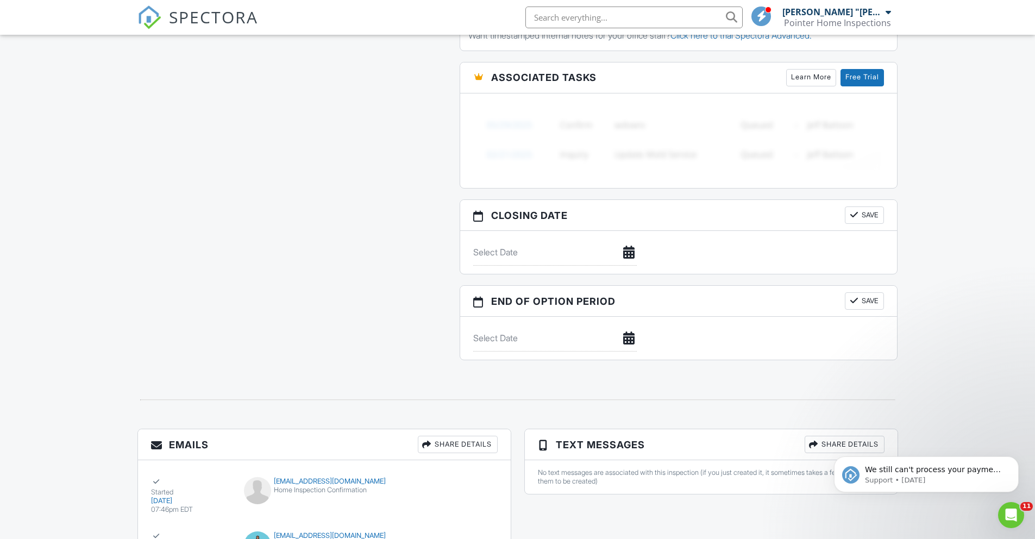
scroll to position [1021, 0]
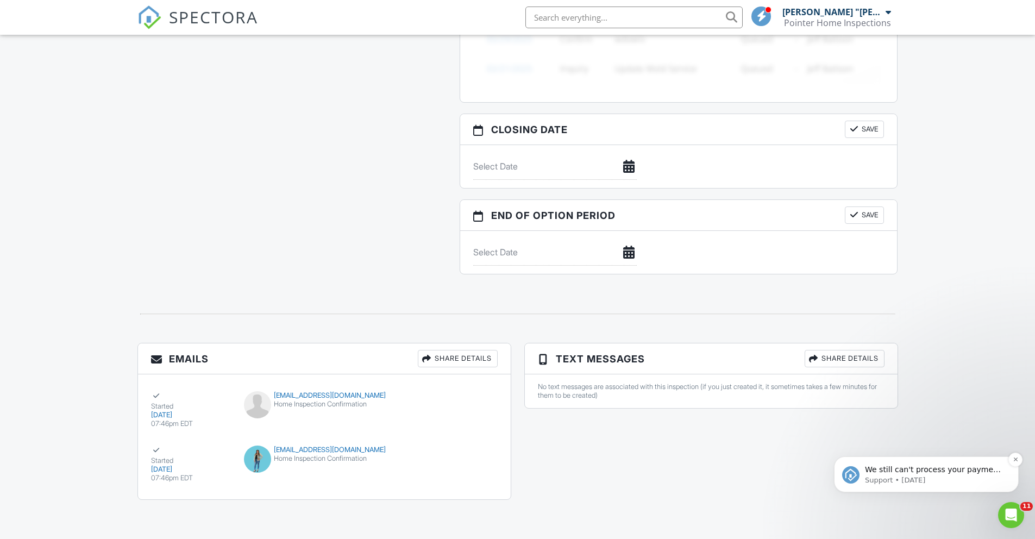
click at [925, 476] on p "Support • 6d ago" at bounding box center [935, 481] width 140 height 10
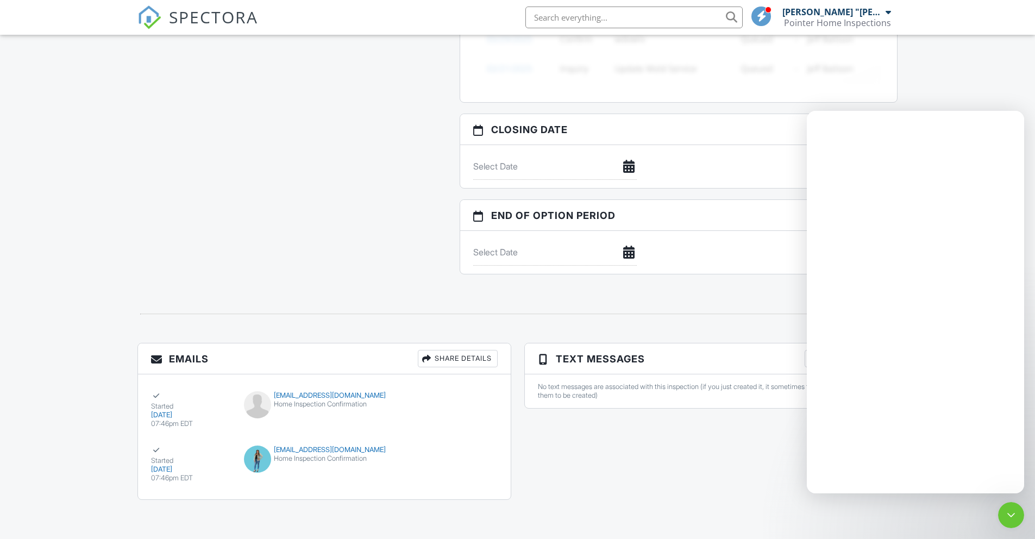
scroll to position [0, 0]
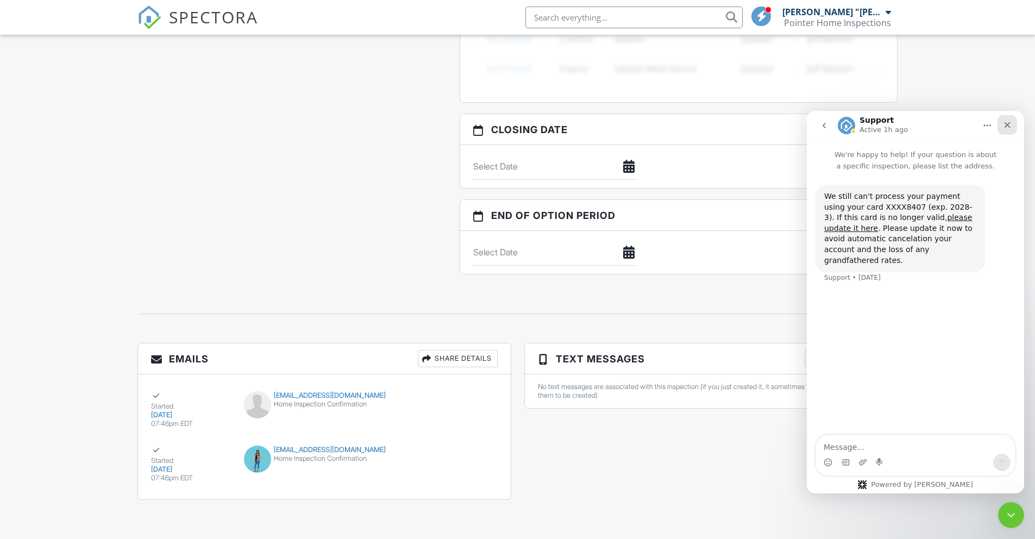
click at [1004, 121] on icon "Close" at bounding box center [1007, 125] width 9 height 9
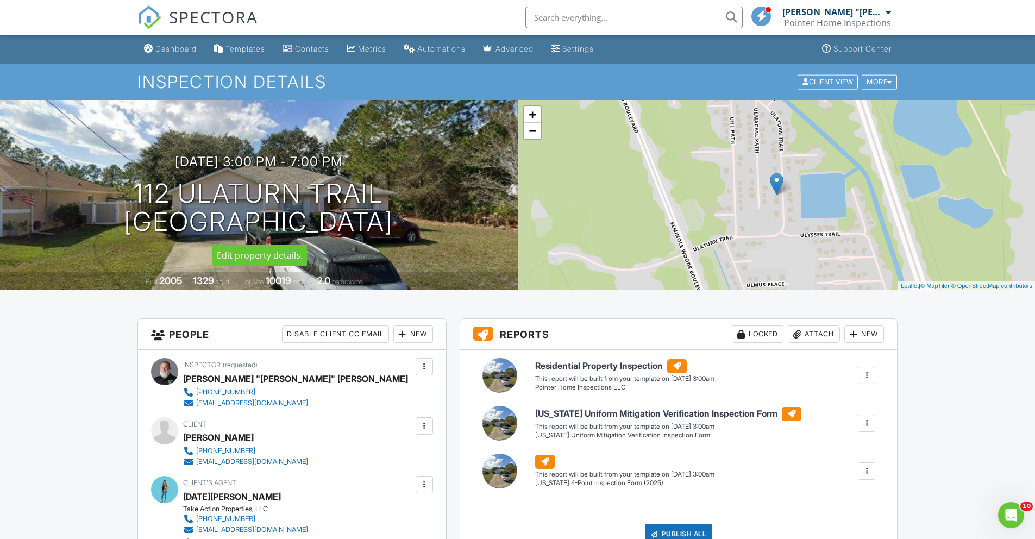
drag, startPoint x: 135, startPoint y: 192, endPoint x: 375, endPoint y: 196, distance: 240.3
click at [376, 195] on h1 "112 Ulaturn Trail Palm Coast, FL 32164" at bounding box center [259, 208] width 270 height 58
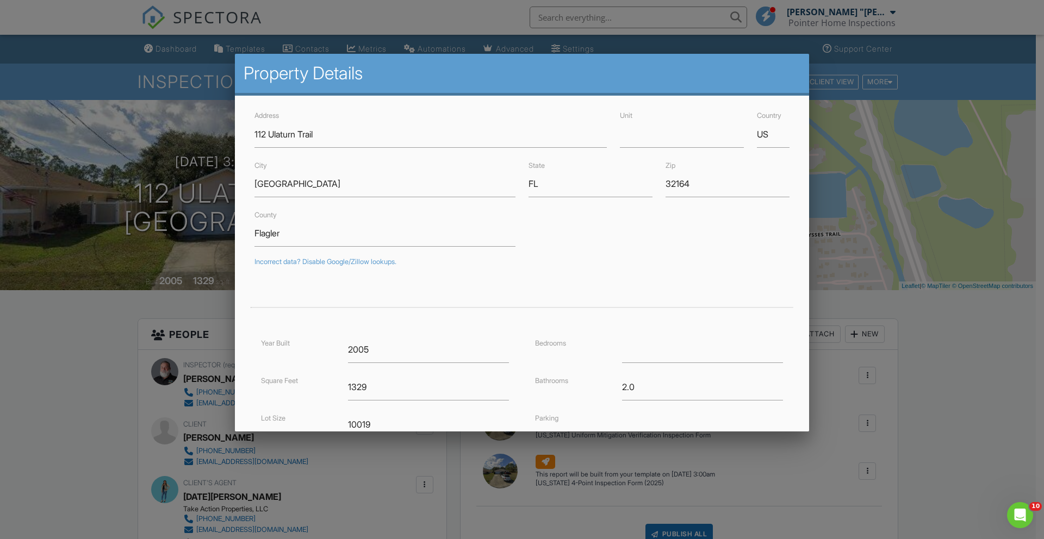
click at [931, 371] on div at bounding box center [522, 283] width 1044 height 674
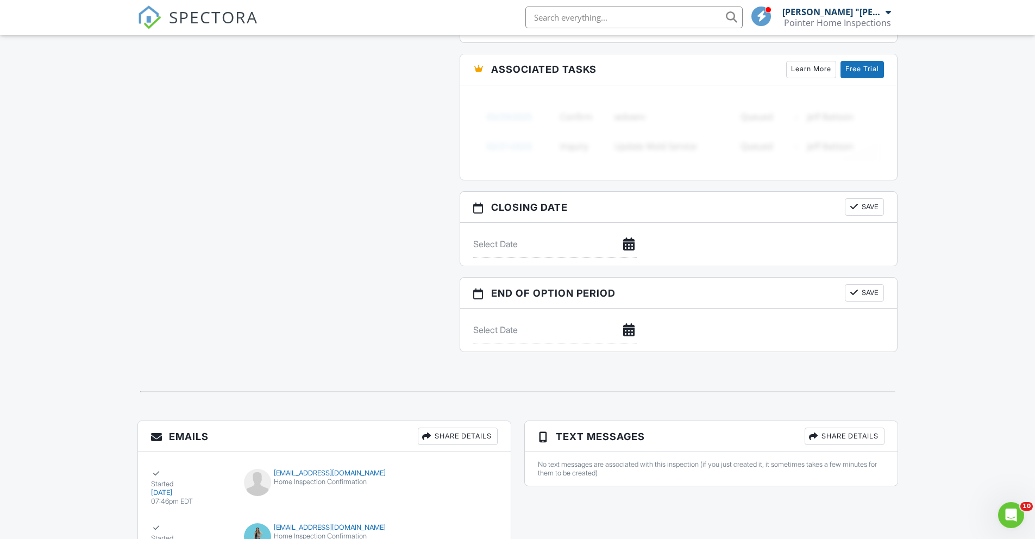
scroll to position [1021, 0]
